Goal: Information Seeking & Learning: Learn about a topic

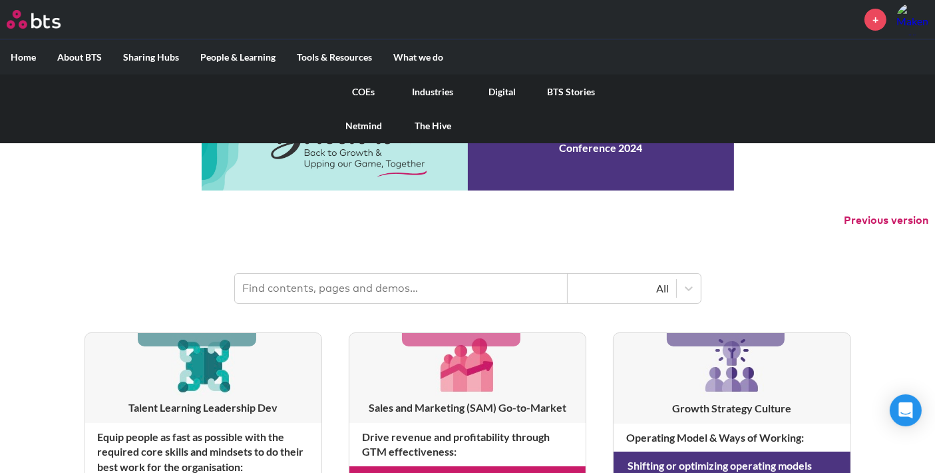
click at [371, 94] on link "COEs" at bounding box center [364, 92] width 69 height 35
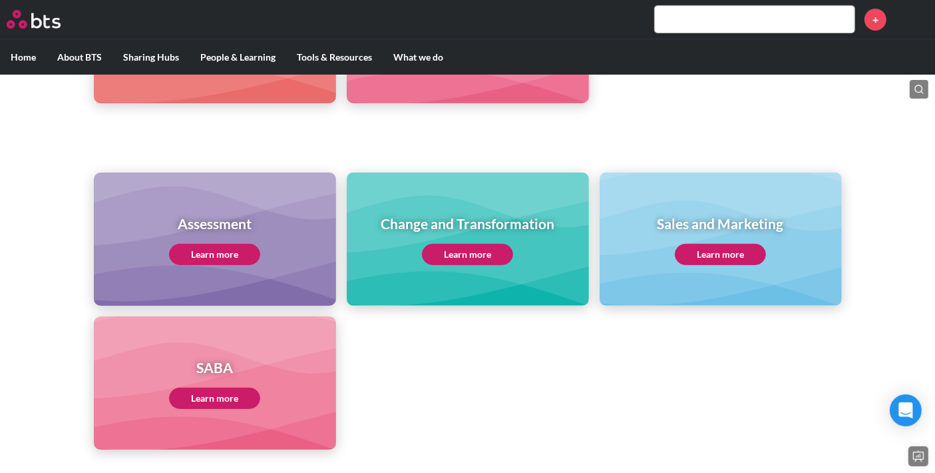
scroll to position [497, 0]
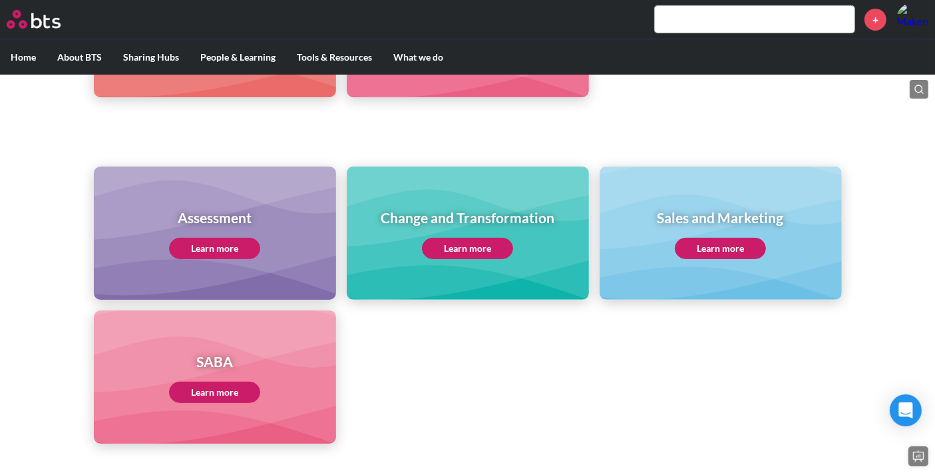
click at [465, 244] on link "Learn more" at bounding box center [467, 248] width 91 height 21
click at [481, 247] on link "Learn more" at bounding box center [467, 248] width 91 height 21
click at [738, 10] on input "text" at bounding box center [755, 19] width 200 height 27
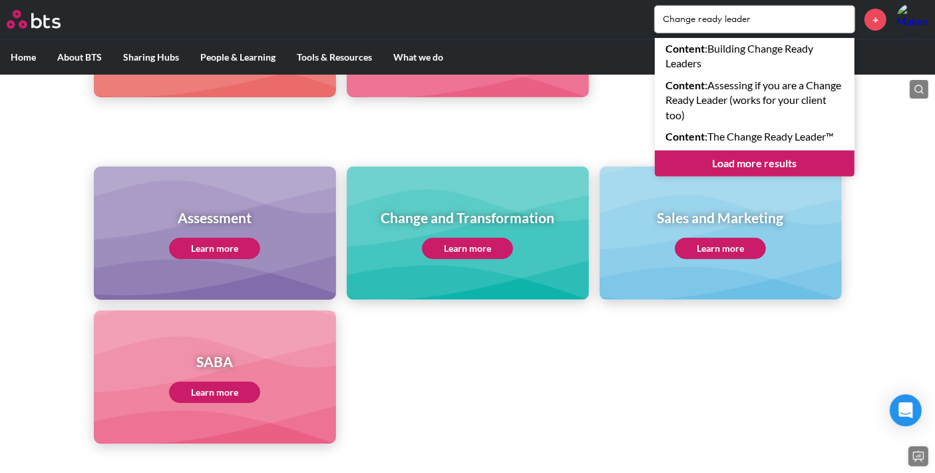
click at [742, 20] on input "Change ready leader" at bounding box center [755, 19] width 200 height 27
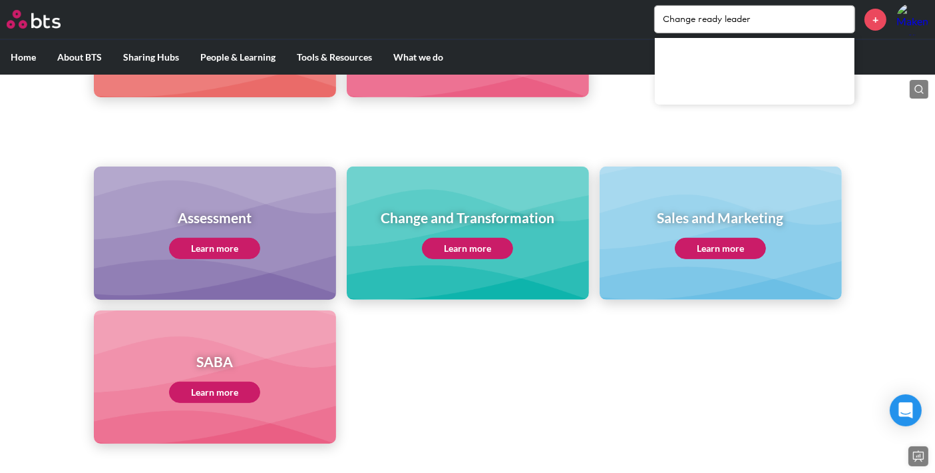
click at [742, 20] on input "Change ready leader" at bounding box center [755, 19] width 200 height 27
type input "Change ready explorer"
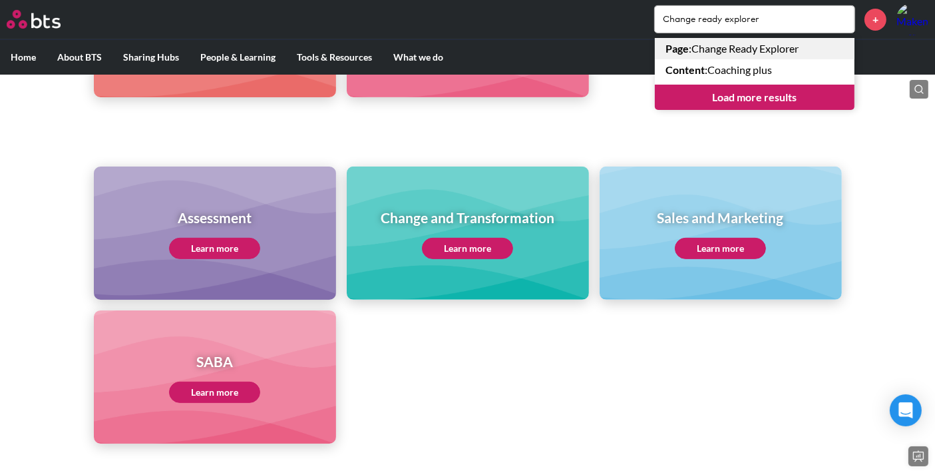
click at [770, 52] on link "Page : Change Ready Explorer" at bounding box center [755, 48] width 200 height 21
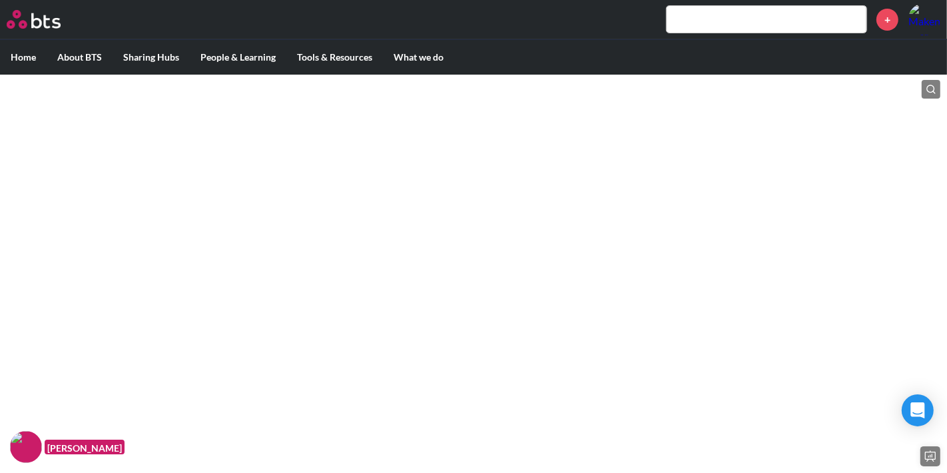
click at [714, 24] on input "text" at bounding box center [766, 19] width 200 height 27
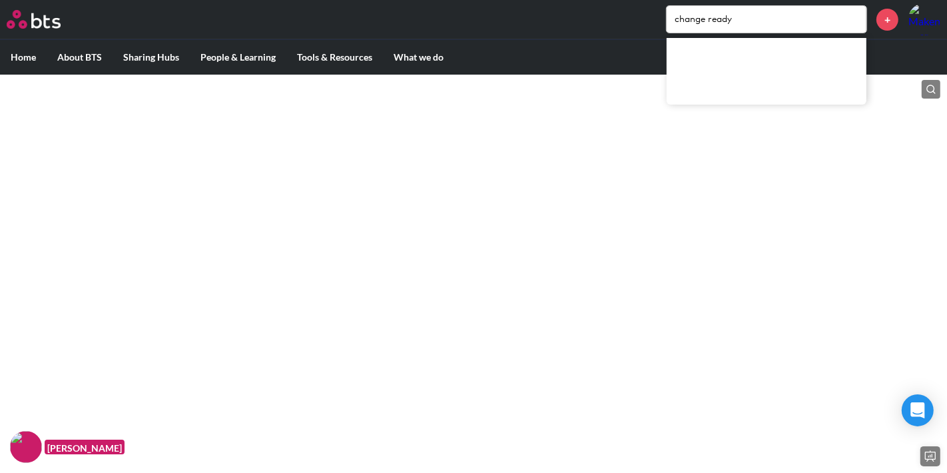
type input "change ready"
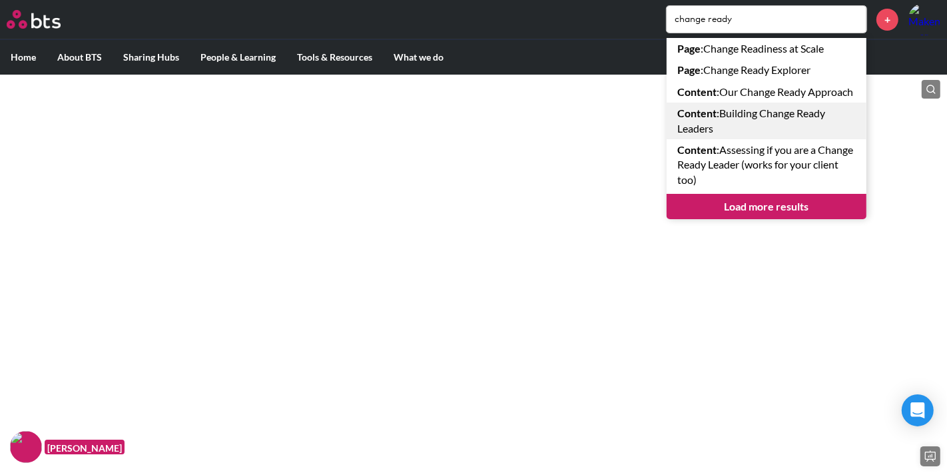
click at [764, 136] on link "Content : Building Change Ready Leaders" at bounding box center [766, 121] width 200 height 37
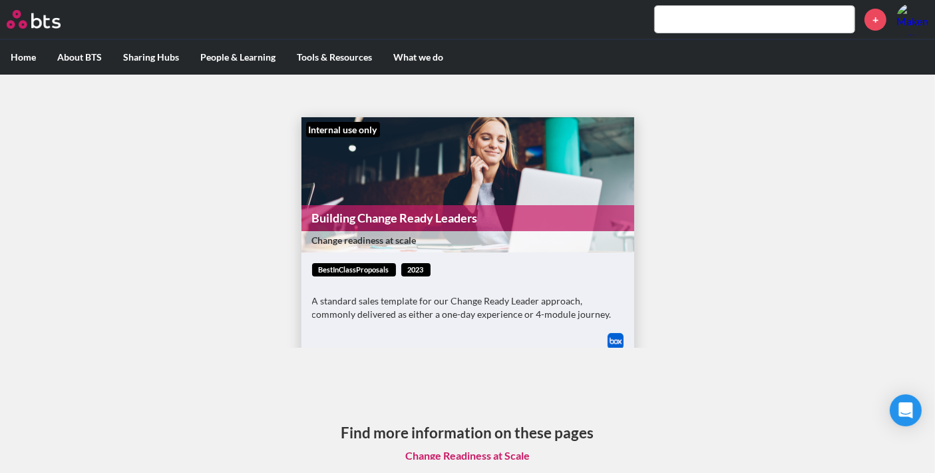
click at [527, 214] on link "Building Change Ready Leaders" at bounding box center [468, 218] width 333 height 26
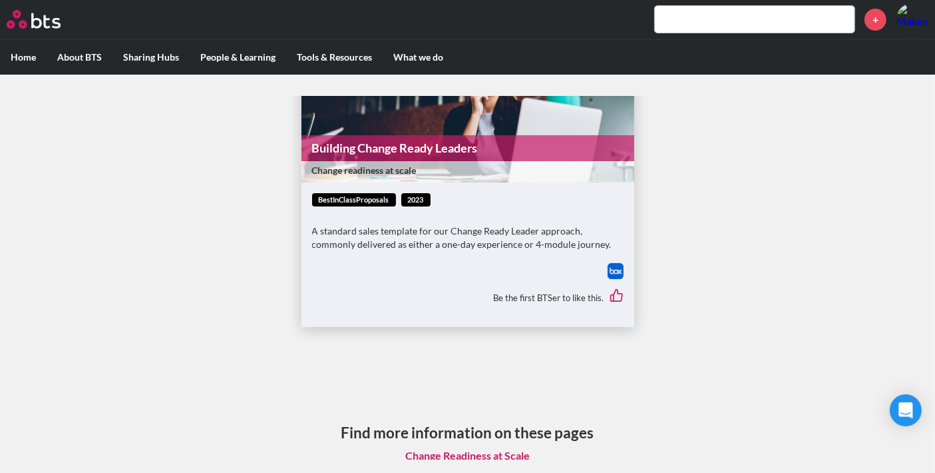
scroll to position [14, 0]
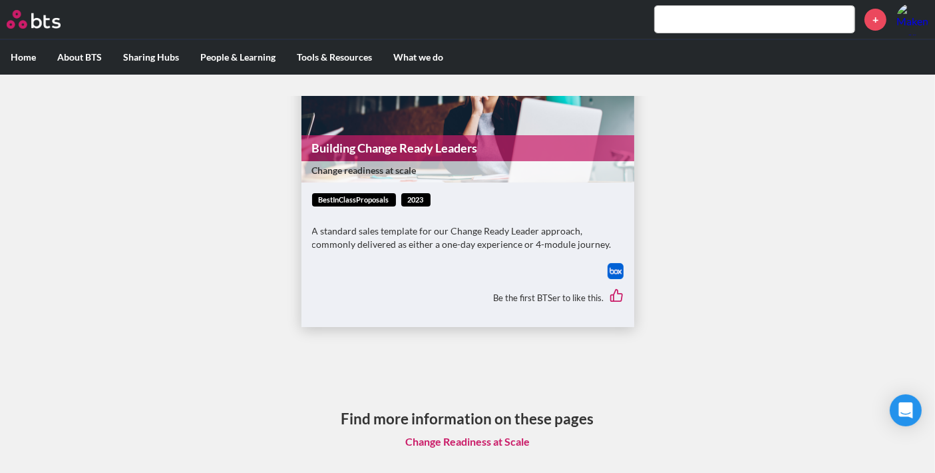
drag, startPoint x: 679, startPoint y: 393, endPoint x: 513, endPoint y: 435, distance: 171.0
click at [672, 394] on main "Internal use only Building Change Ready Leaders Change readiness at scale bestI…" at bounding box center [467, 278] width 935 height 406
click at [487, 440] on link "Change Readiness at Scale" at bounding box center [468, 441] width 146 height 25
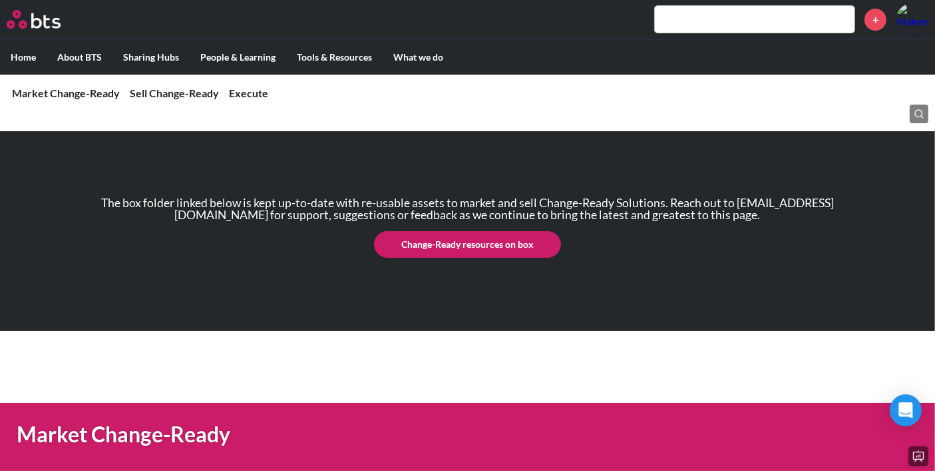
click at [471, 246] on link "Change-Ready resources on box" at bounding box center [467, 244] width 187 height 27
